Goal: Task Accomplishment & Management: Use online tool/utility

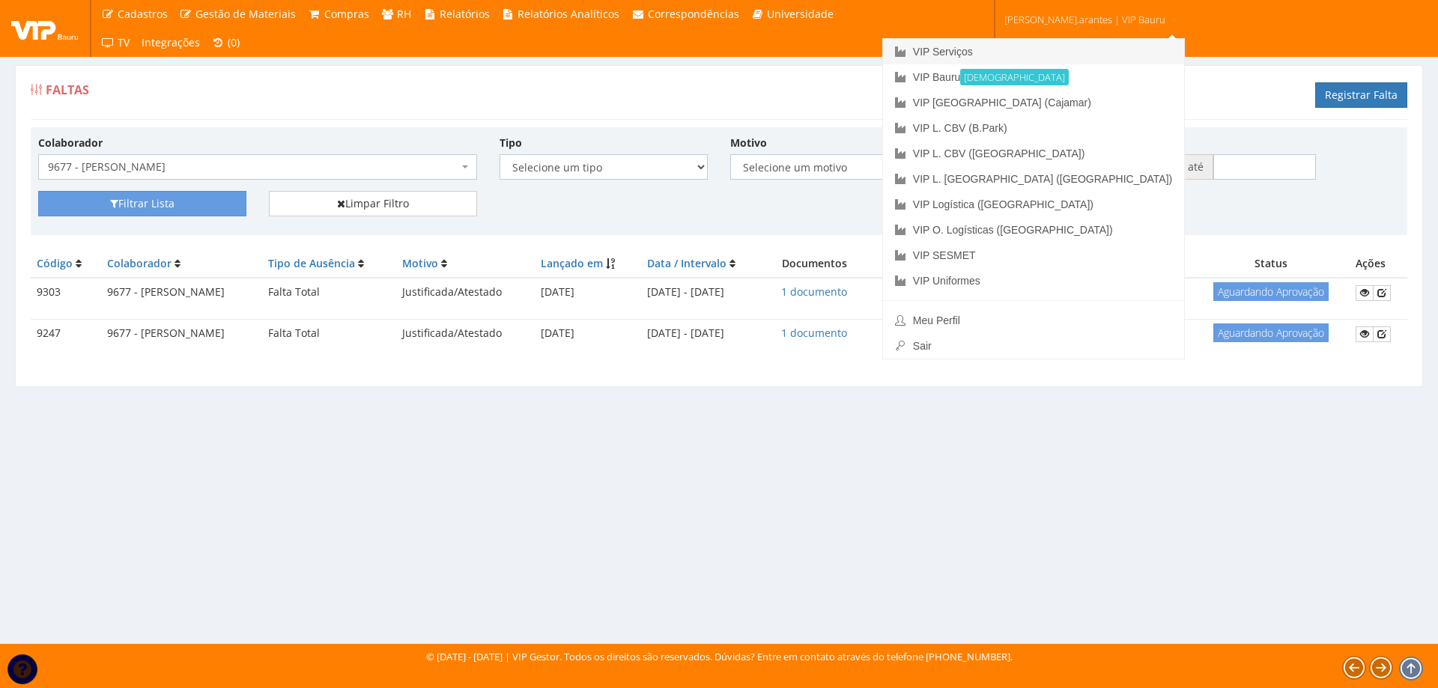
click at [1038, 50] on link "VIP Serviços" at bounding box center [1033, 51] width 301 height 25
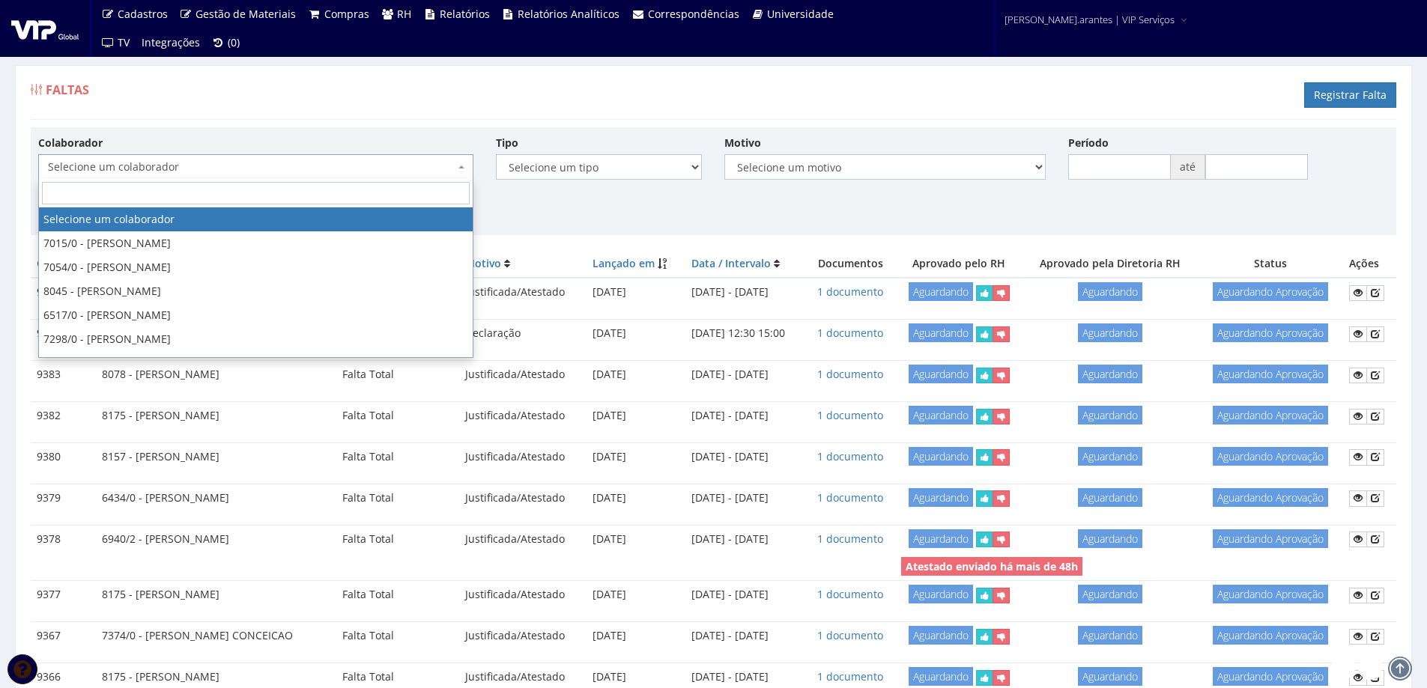
click at [277, 165] on span "Selecione um colaborador" at bounding box center [251, 167] width 407 height 15
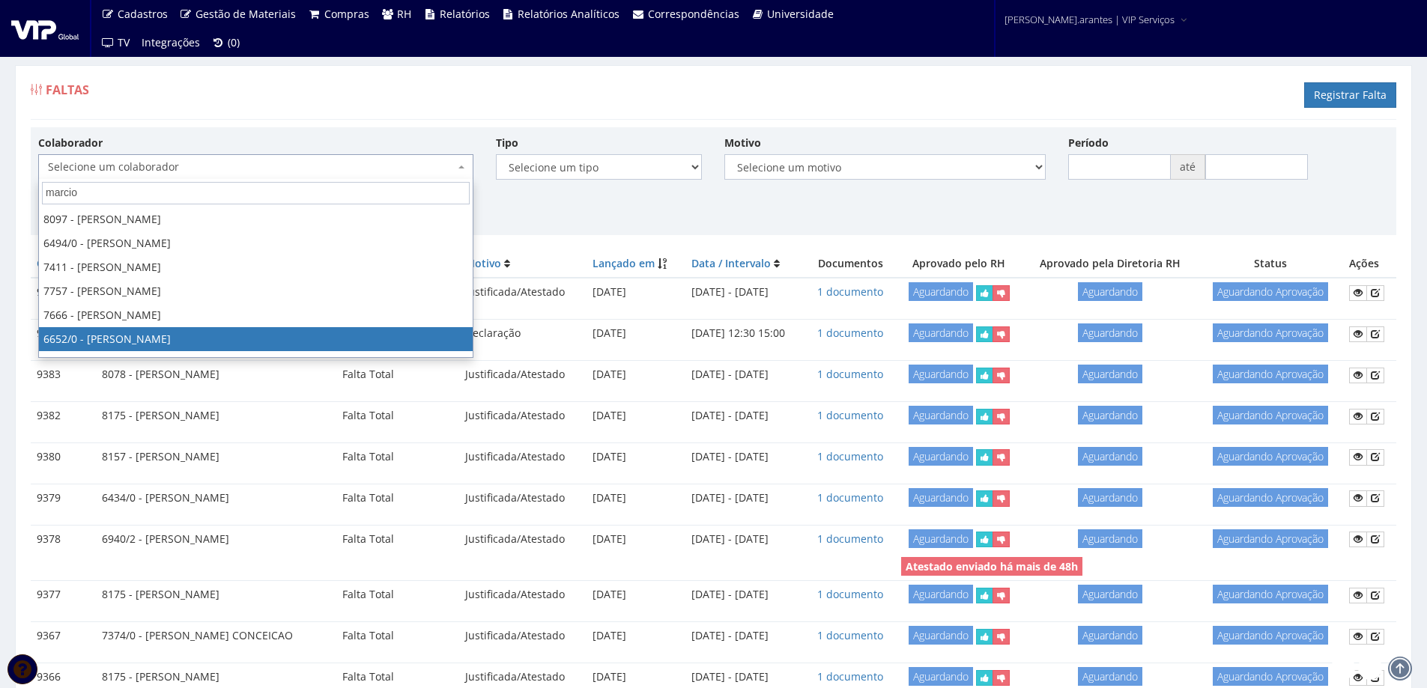
type input "marcio"
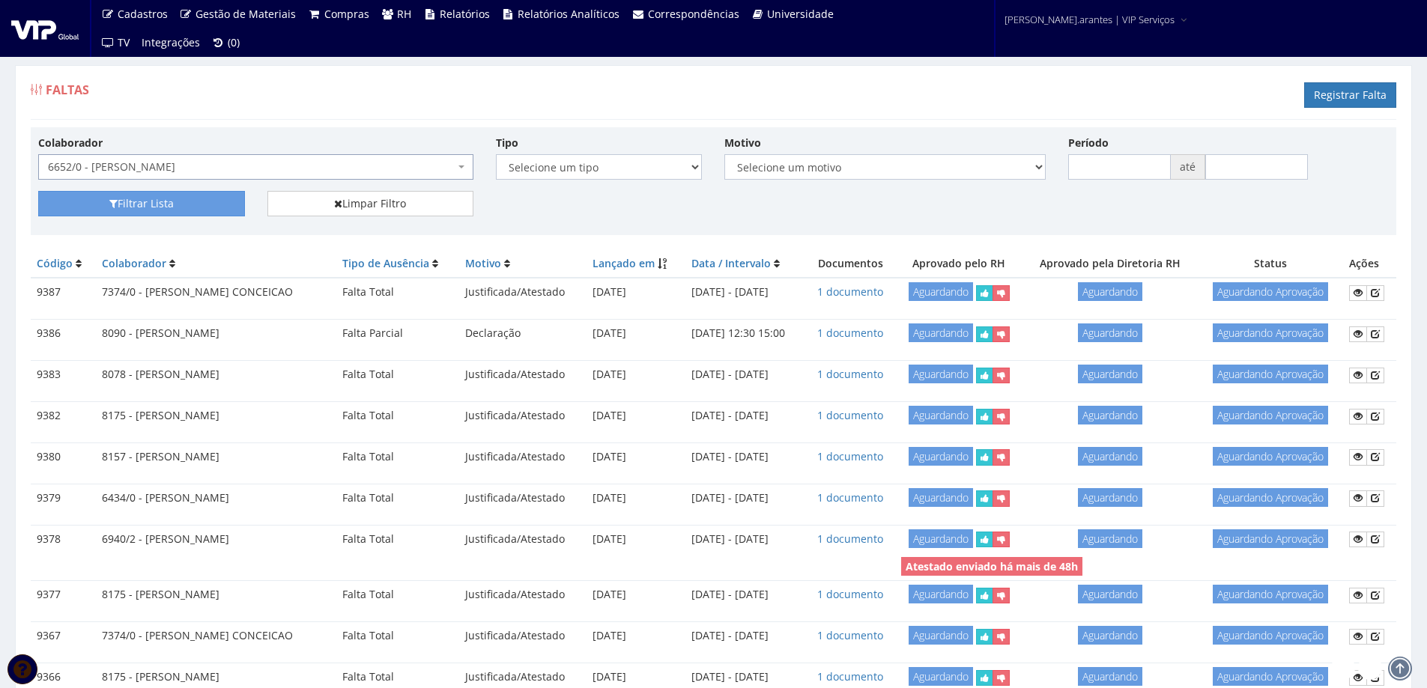
select select "135"
click at [201, 167] on span "6652/0 - MARCIO KICHILESKI" at bounding box center [251, 167] width 407 height 15
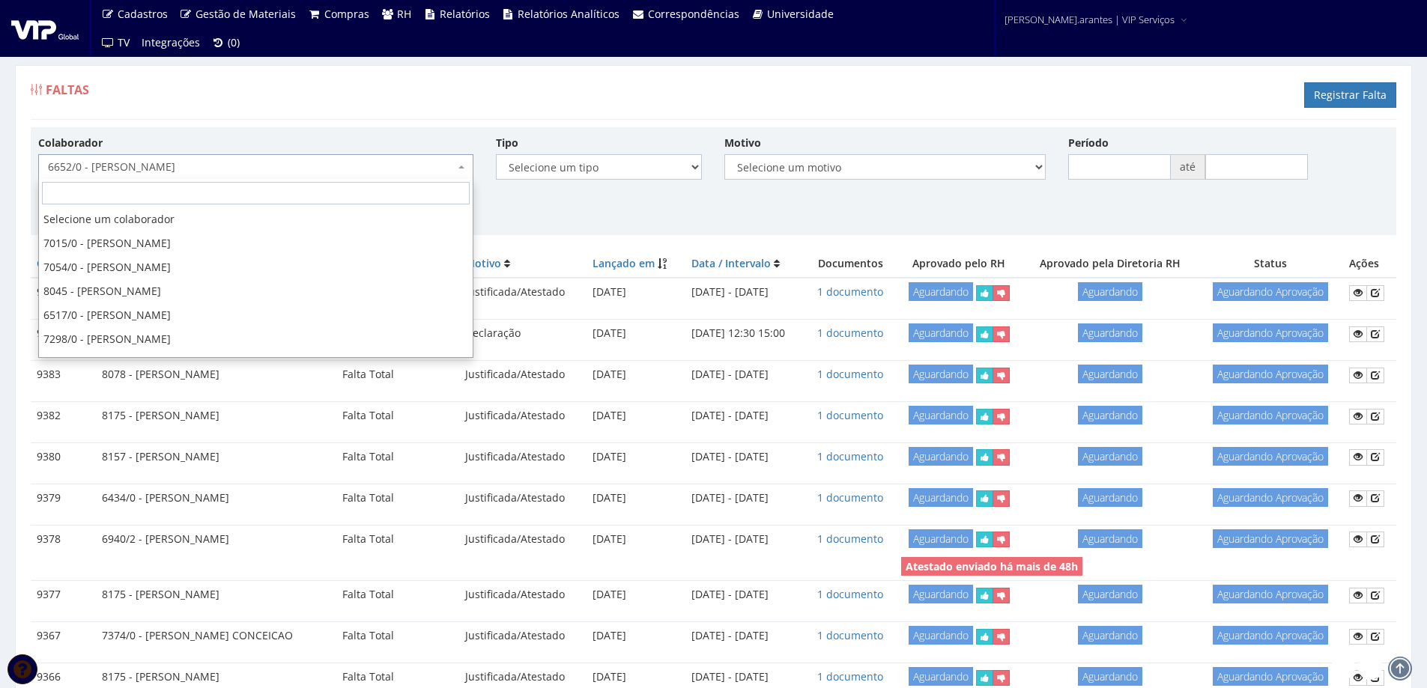
scroll to position [23951, 0]
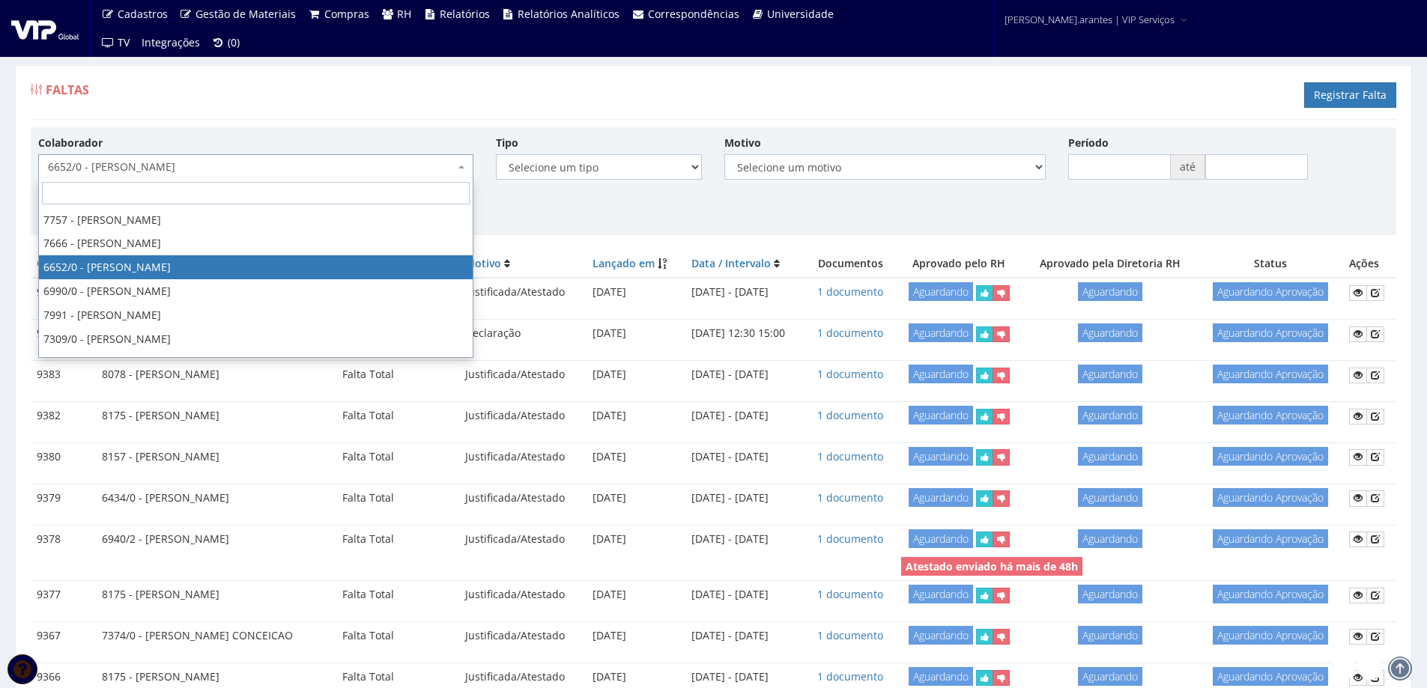
click at [201, 167] on span "6652/0 - MARCIO KICHILESKI" at bounding box center [251, 167] width 407 height 15
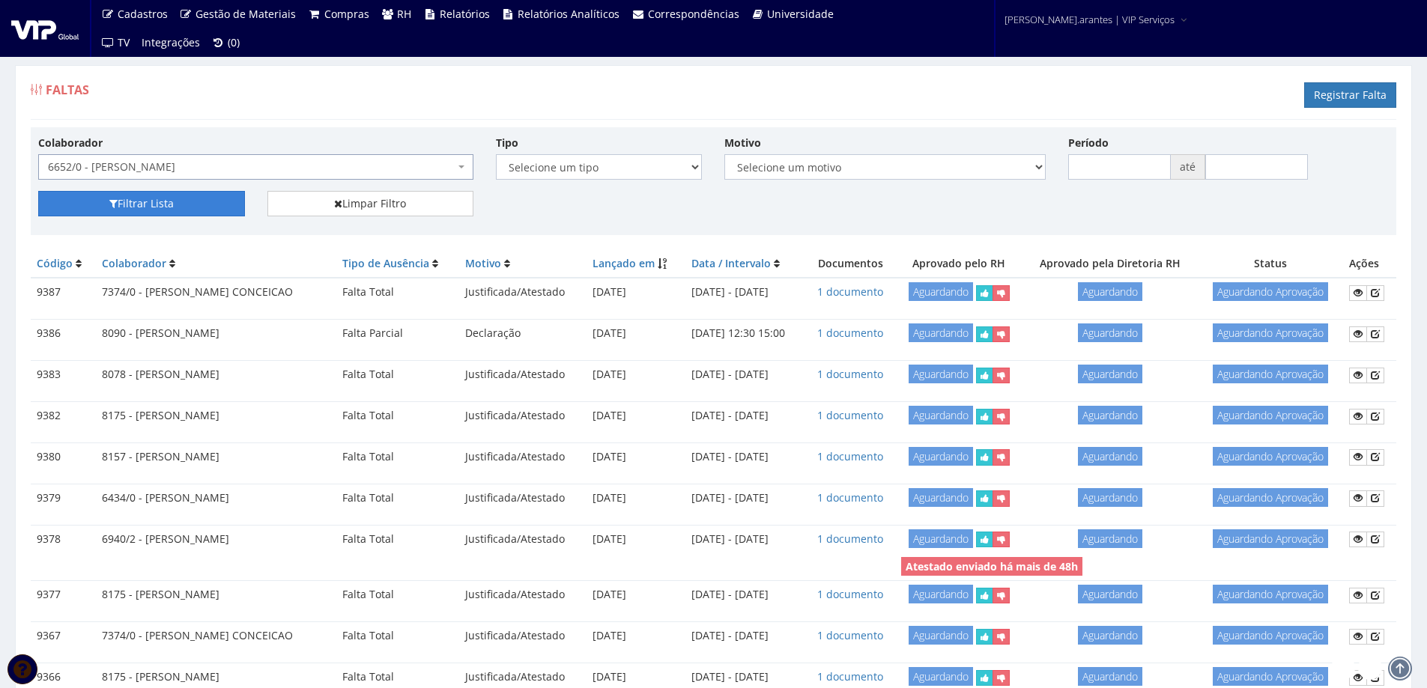
click at [157, 209] on button "Filtrar Lista" at bounding box center [141, 203] width 207 height 25
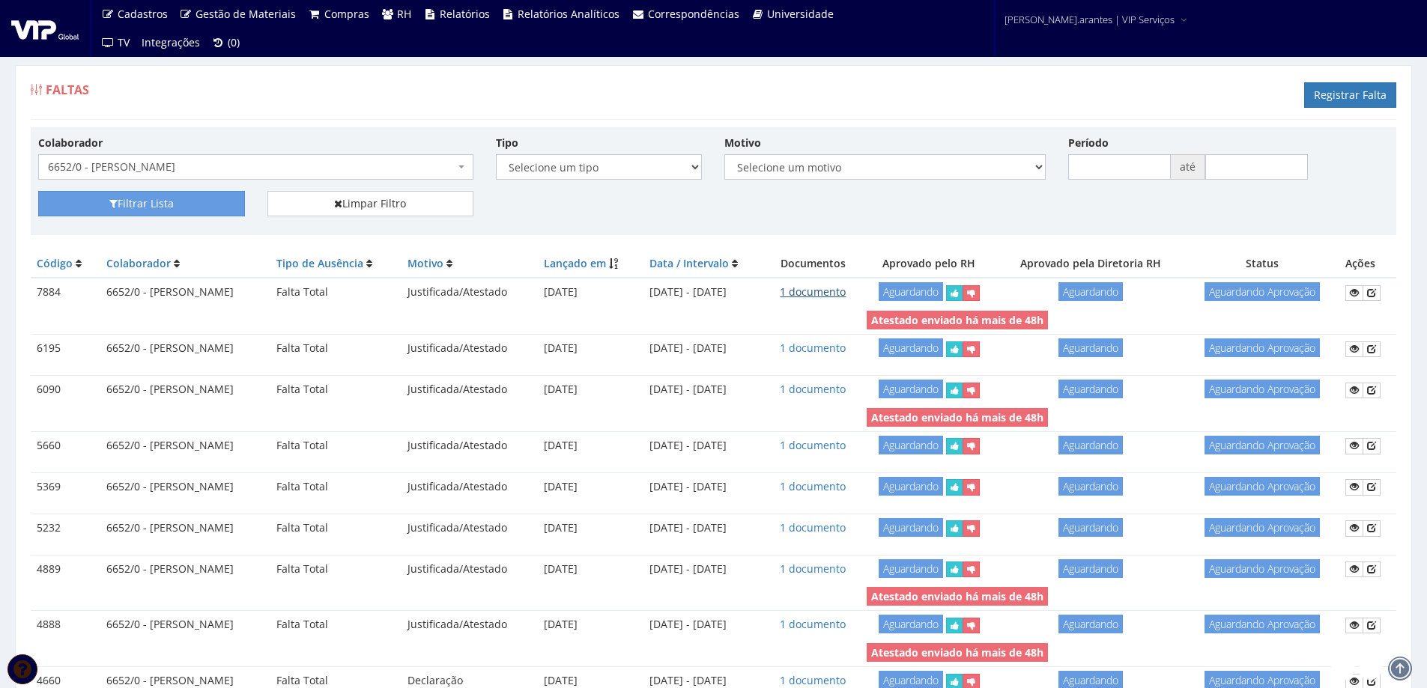
click at [823, 292] on link "1 documento" at bounding box center [813, 292] width 66 height 14
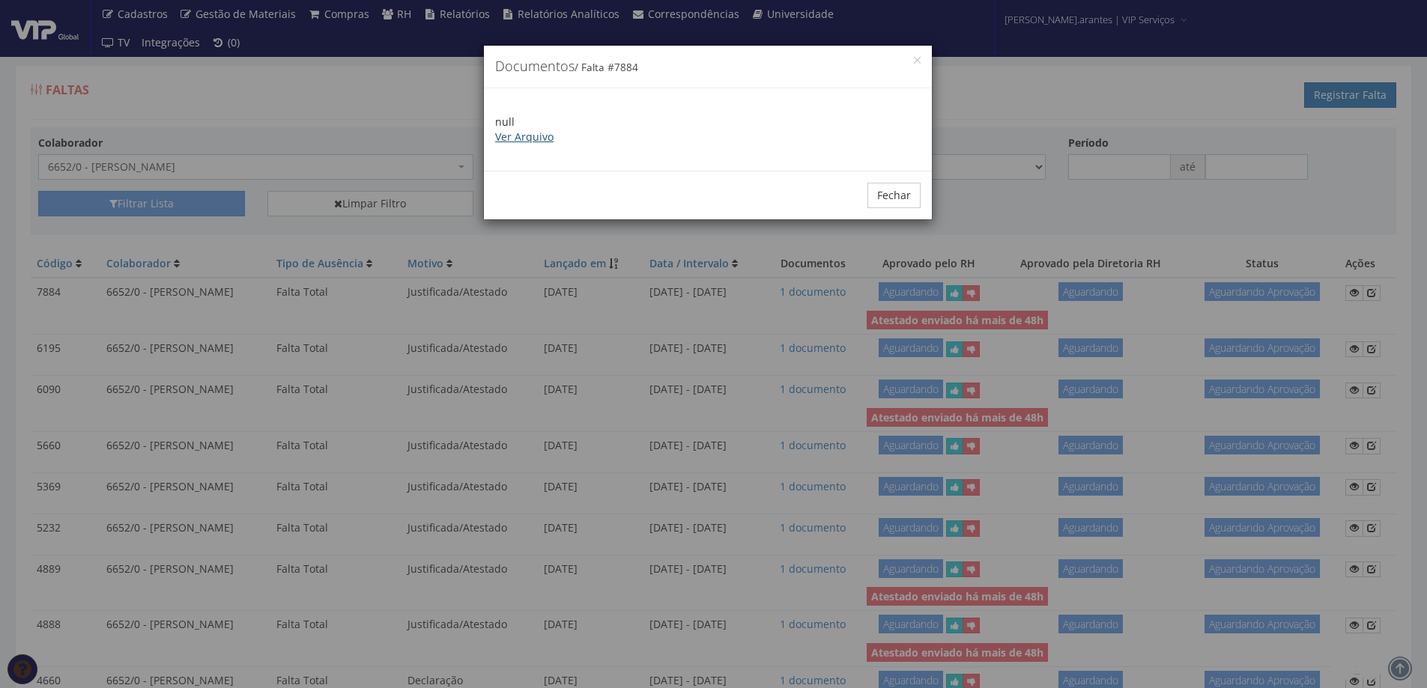
click at [532, 136] on link "Ver Arquivo" at bounding box center [524, 137] width 58 height 14
click at [905, 192] on button "Fechar" at bounding box center [893, 195] width 53 height 25
